Goal: Task Accomplishment & Management: Manage account settings

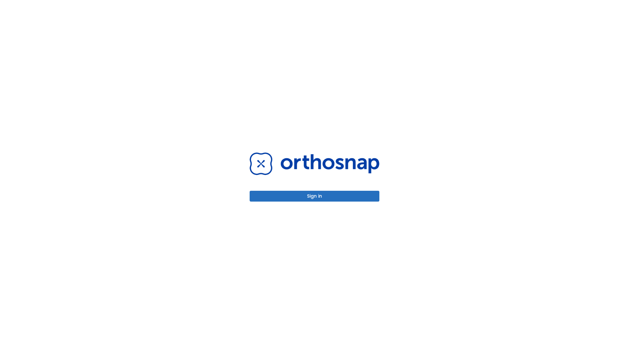
click at [315, 196] on button "Sign in" at bounding box center [315, 196] width 130 height 11
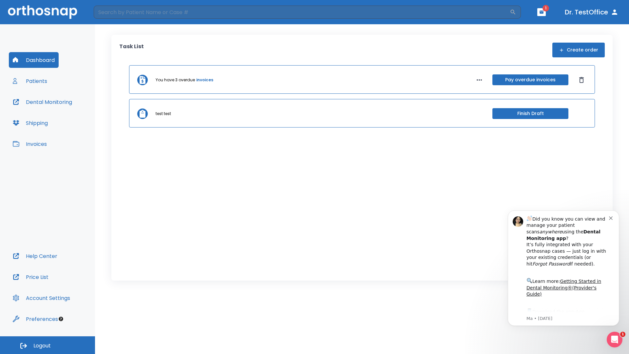
click at [48, 345] on span "Logout" at bounding box center [41, 345] width 17 height 7
